Goal: Find specific page/section: Find specific page/section

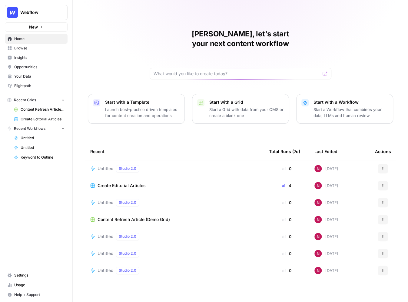
click at [31, 12] on span "Webflow" at bounding box center [38, 12] width 37 height 6
type input "legalz"
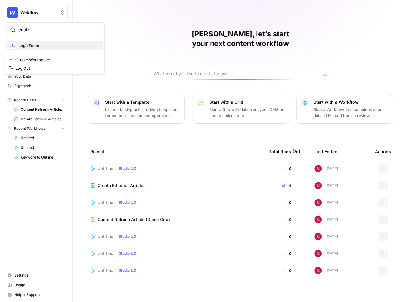
click at [29, 46] on span "LegalZoom" at bounding box center [58, 45] width 80 height 6
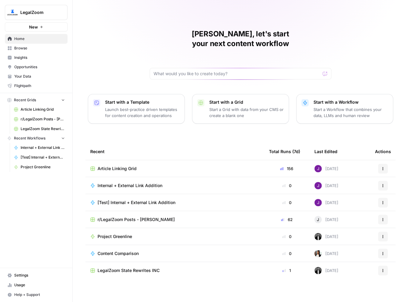
click at [32, 65] on span "Opportunities" at bounding box center [39, 66] width 51 height 5
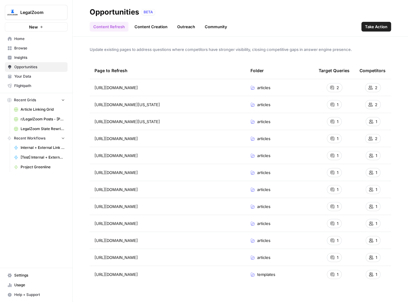
click at [40, 60] on link "Insights" at bounding box center [36, 58] width 63 height 10
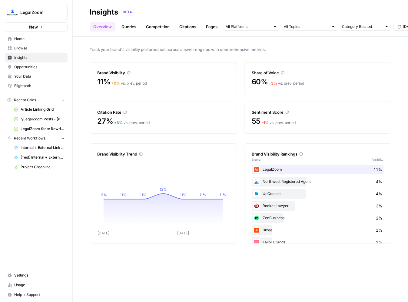
click at [126, 28] on link "Queries" at bounding box center [129, 27] width 22 height 10
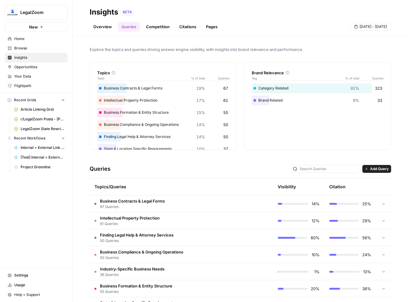
click at [199, 200] on td "Business Contracts & Legal Forms 67 Queries" at bounding box center [156, 203] width 132 height 17
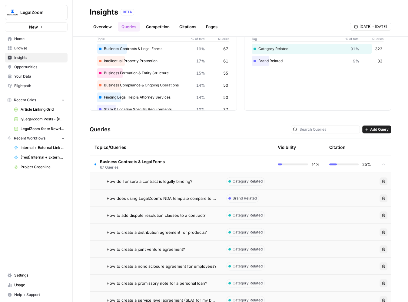
click at [203, 165] on td "Business Contracts & Legal Forms 67 Queries" at bounding box center [156, 164] width 132 height 17
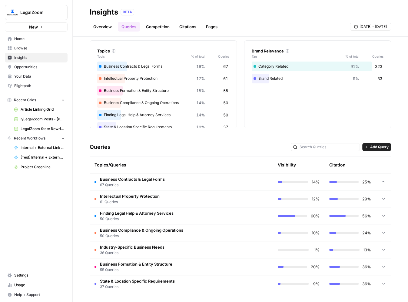
scroll to position [22, 0]
click at [208, 213] on td "Finding Legal Help & Attorney Services 50 Queries" at bounding box center [156, 216] width 132 height 17
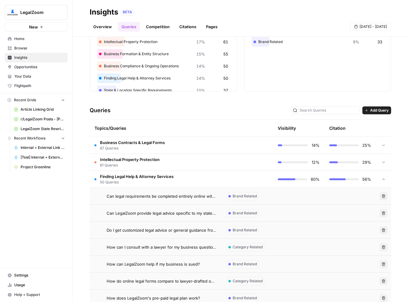
click at [209, 177] on td "Finding Legal Help & Attorney Services 50 Queries" at bounding box center [156, 179] width 132 height 17
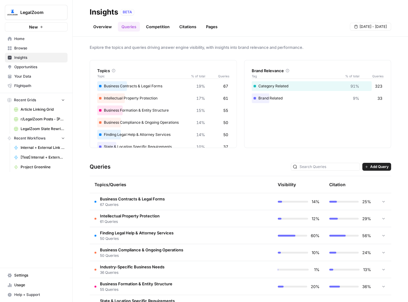
scroll to position [0, 0]
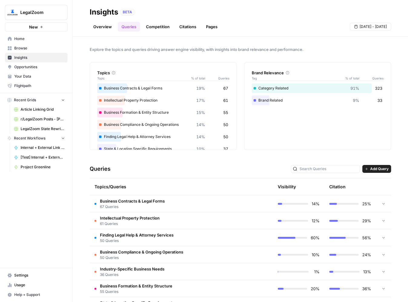
click at [103, 27] on link "Overview" at bounding box center [103, 27] width 26 height 10
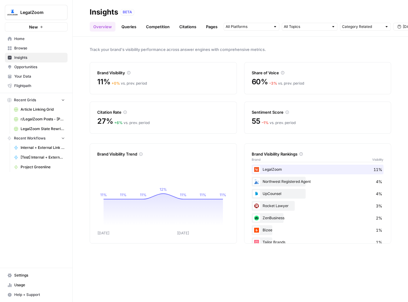
click at [54, 10] on span "LegalZoom" at bounding box center [38, 12] width 37 height 6
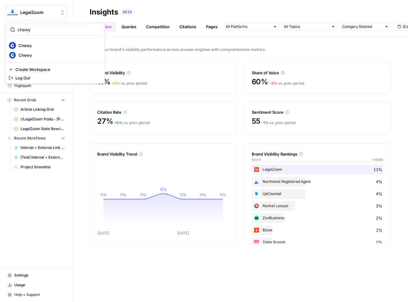
type input "chewy"
click at [58, 43] on span "Chewy" at bounding box center [58, 45] width 80 height 6
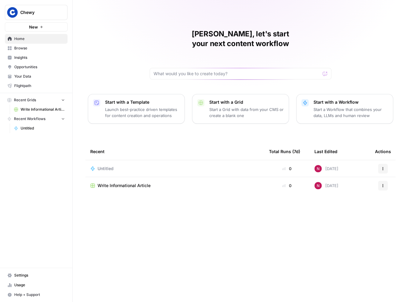
click at [50, 7] on button "Chewy" at bounding box center [36, 12] width 63 height 15
type input "chewy"
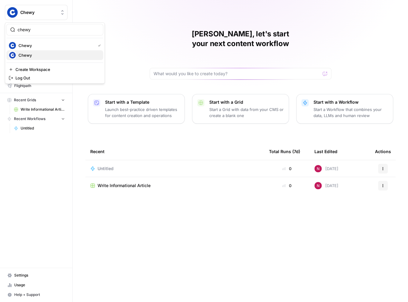
click at [48, 54] on span "Chewy" at bounding box center [58, 55] width 80 height 6
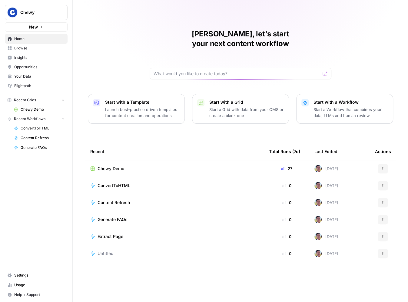
click at [45, 66] on span "Opportunities" at bounding box center [39, 66] width 51 height 5
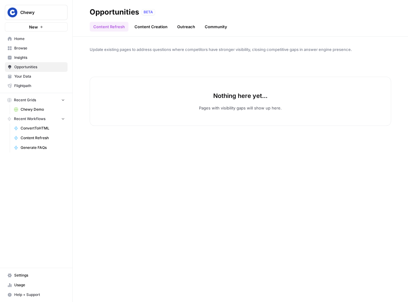
click at [45, 59] on span "Insights" at bounding box center [39, 57] width 51 height 5
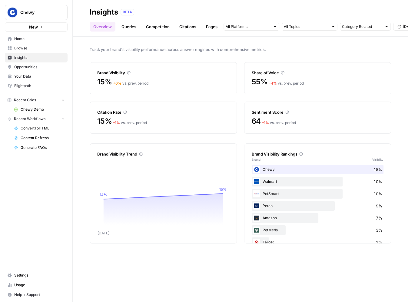
click at [131, 25] on link "Queries" at bounding box center [129, 27] width 22 height 10
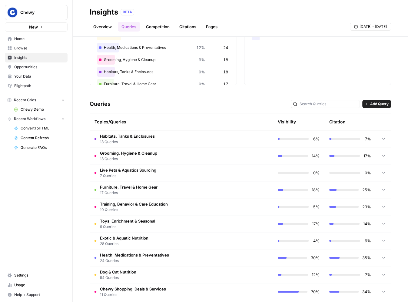
scroll to position [72, 0]
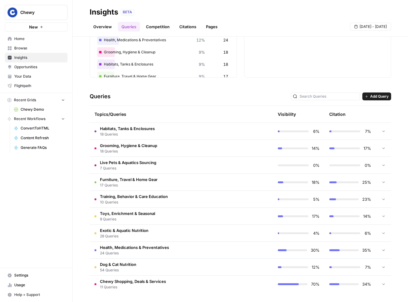
click at [215, 181] on td "Furniture, Travel & Home Gear 17 Queries" at bounding box center [156, 182] width 132 height 17
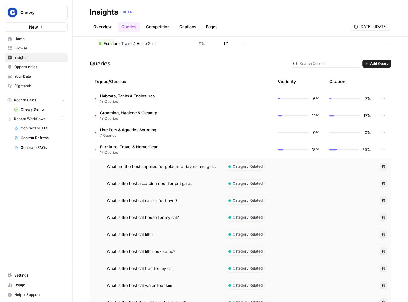
scroll to position [116, 0]
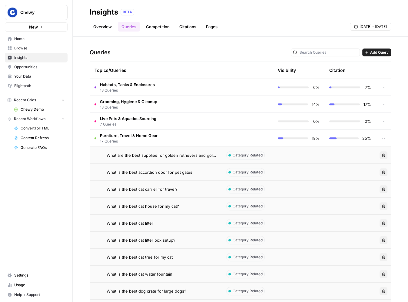
click at [212, 138] on td "Furniture, Travel & Home Gear 17 Queries" at bounding box center [156, 138] width 132 height 17
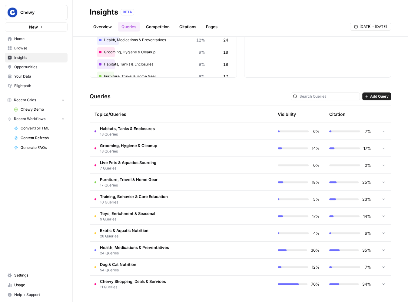
scroll to position [0, 0]
